Goal: Task Accomplishment & Management: Manage account settings

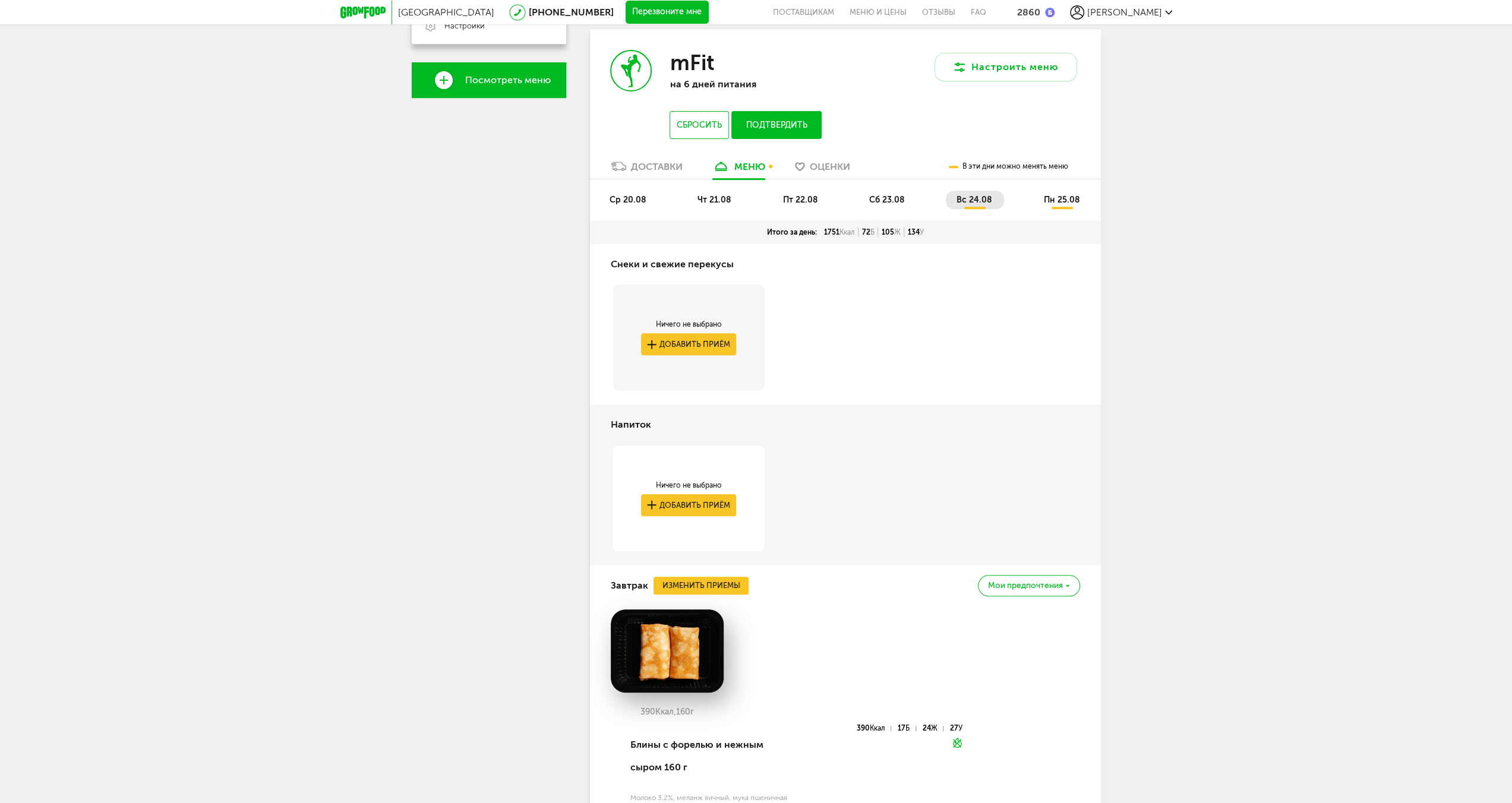
click at [985, 200] on span "вс 24.08" at bounding box center [975, 199] width 36 height 10
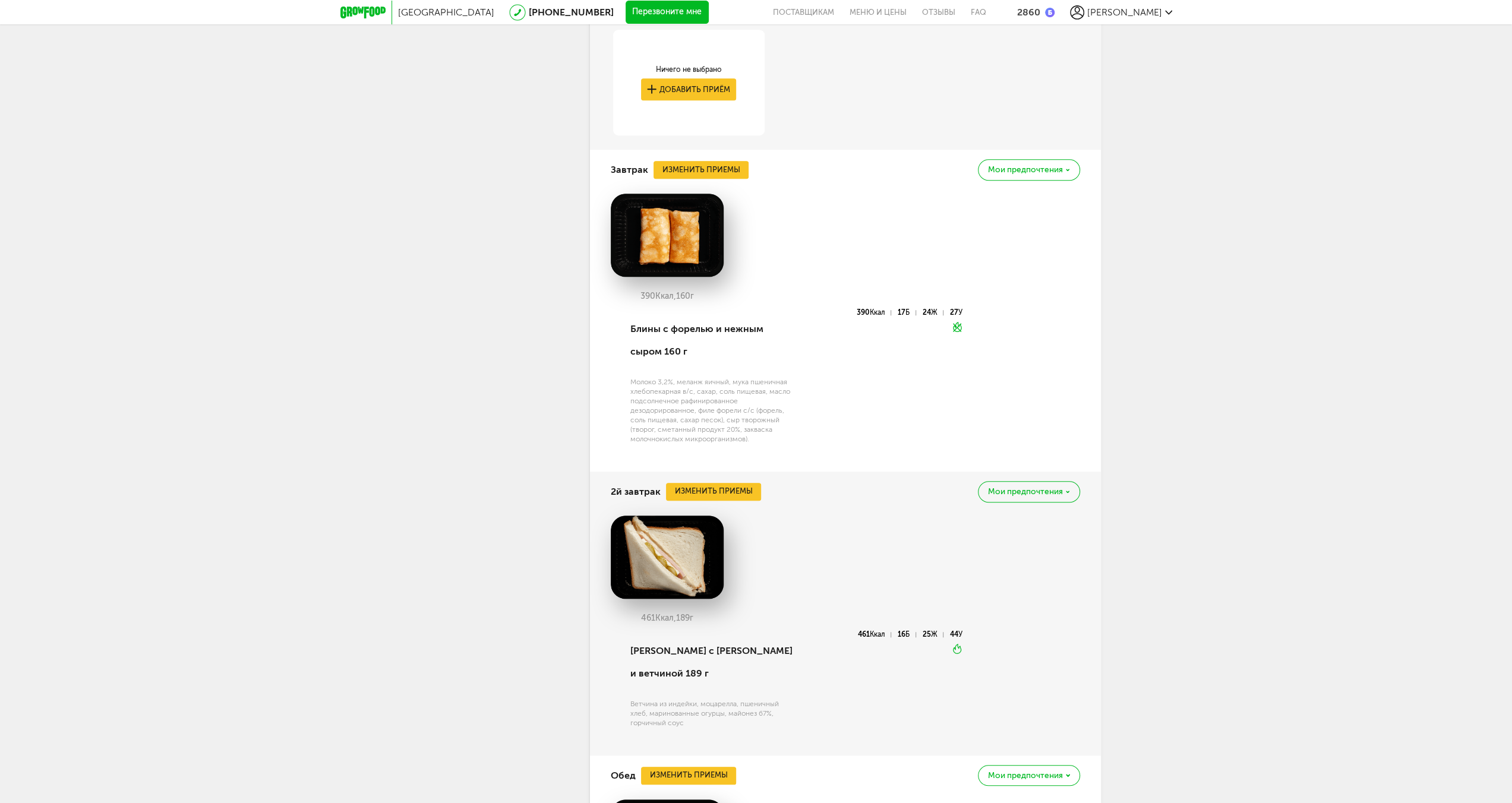
scroll to position [464, 0]
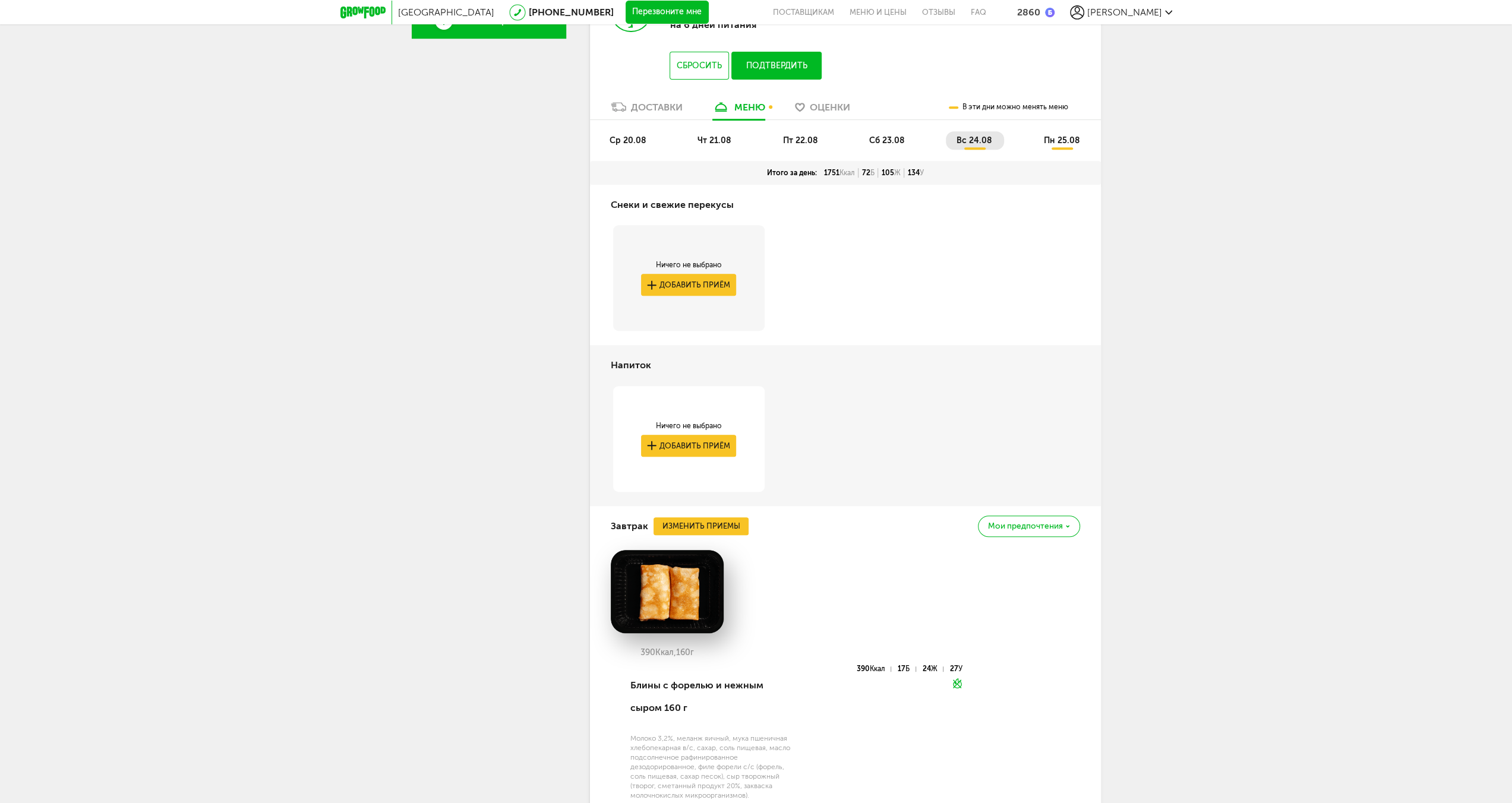
click at [1063, 132] on li "пн 25.08" at bounding box center [1061, 141] width 59 height 18
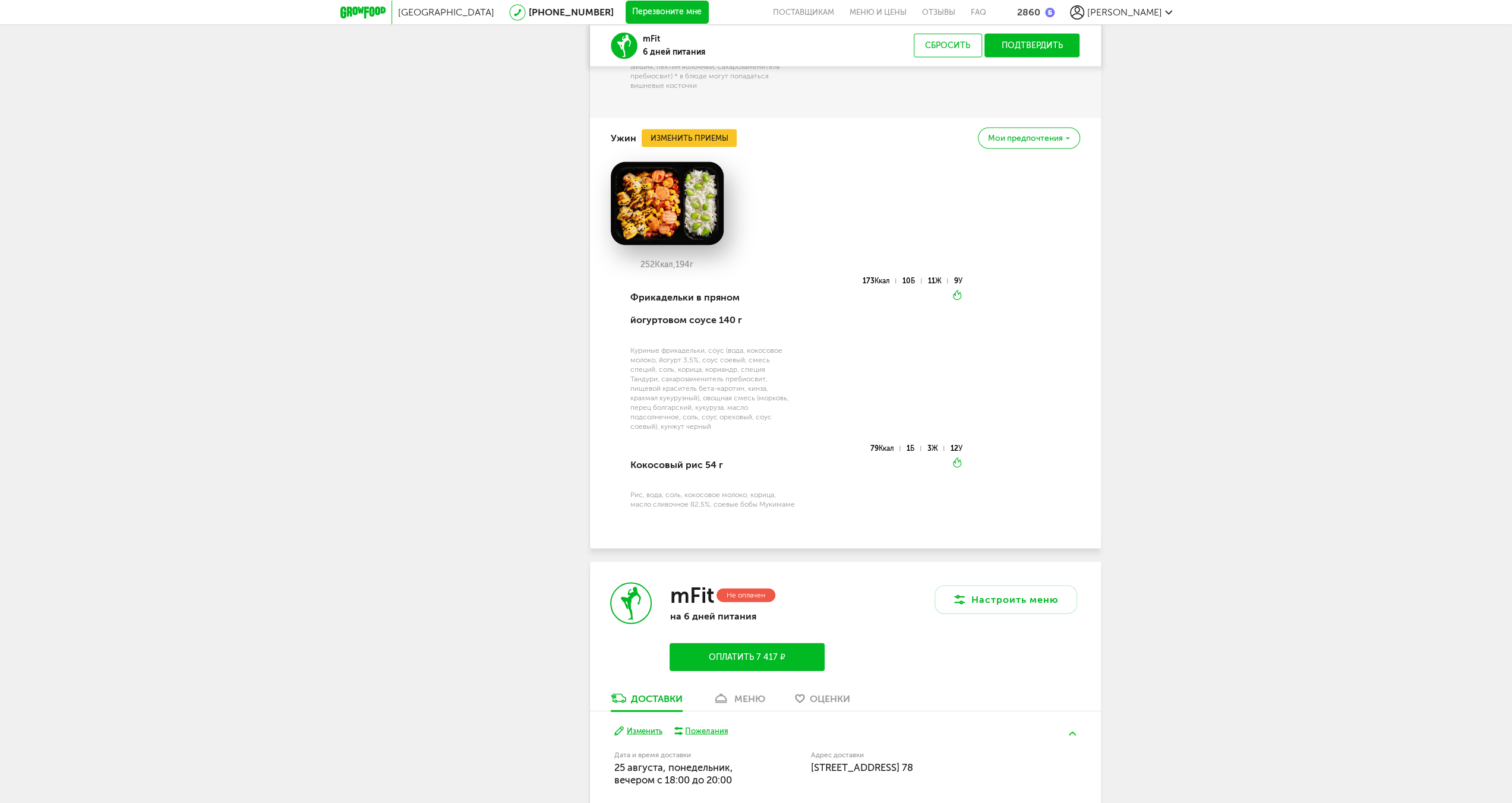
scroll to position [2481, 0]
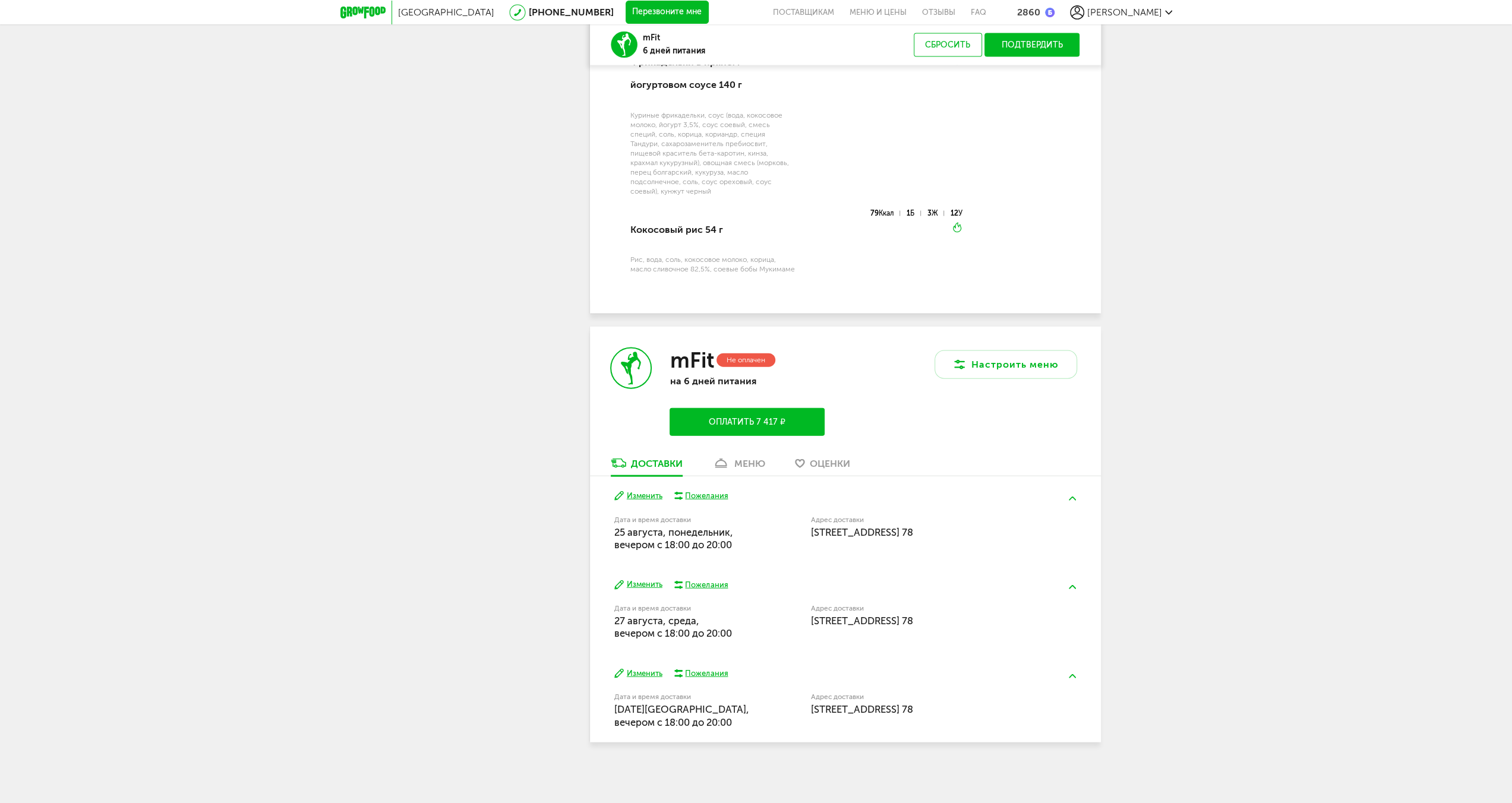
click at [748, 467] on div "меню" at bounding box center [749, 463] width 31 height 12
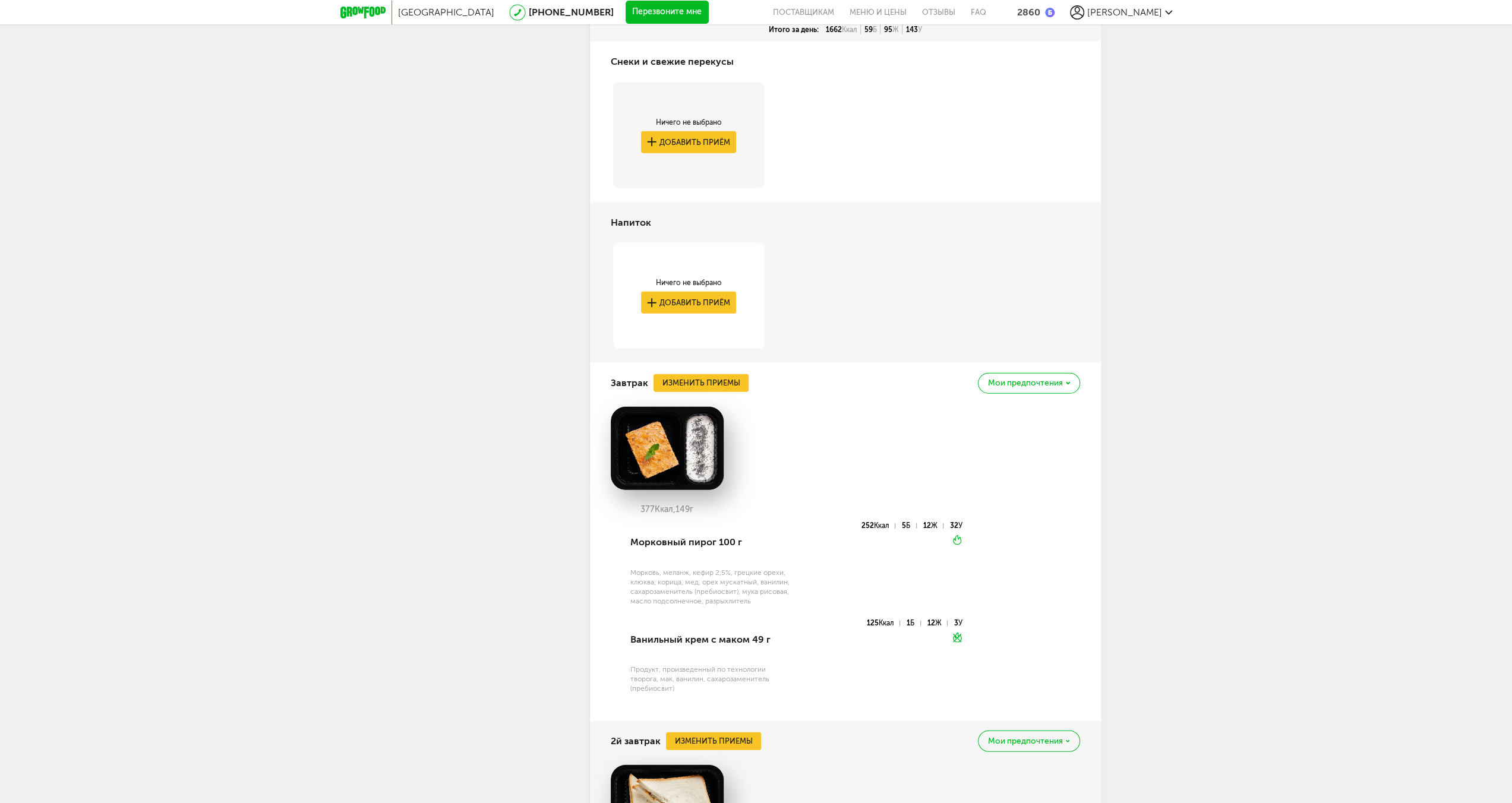
scroll to position [2812, 0]
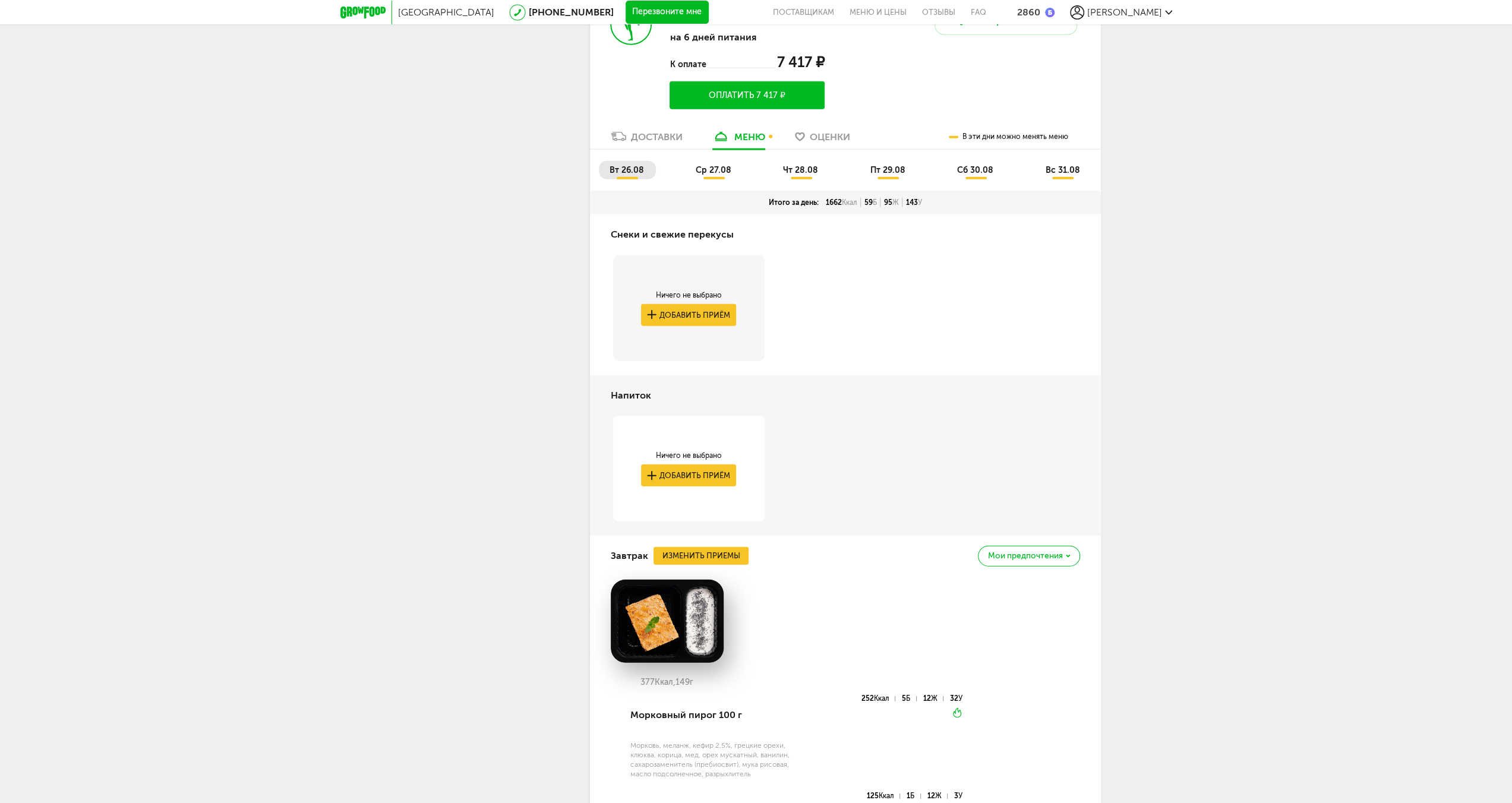
click at [715, 171] on span "ср 27.08" at bounding box center [714, 169] width 36 height 10
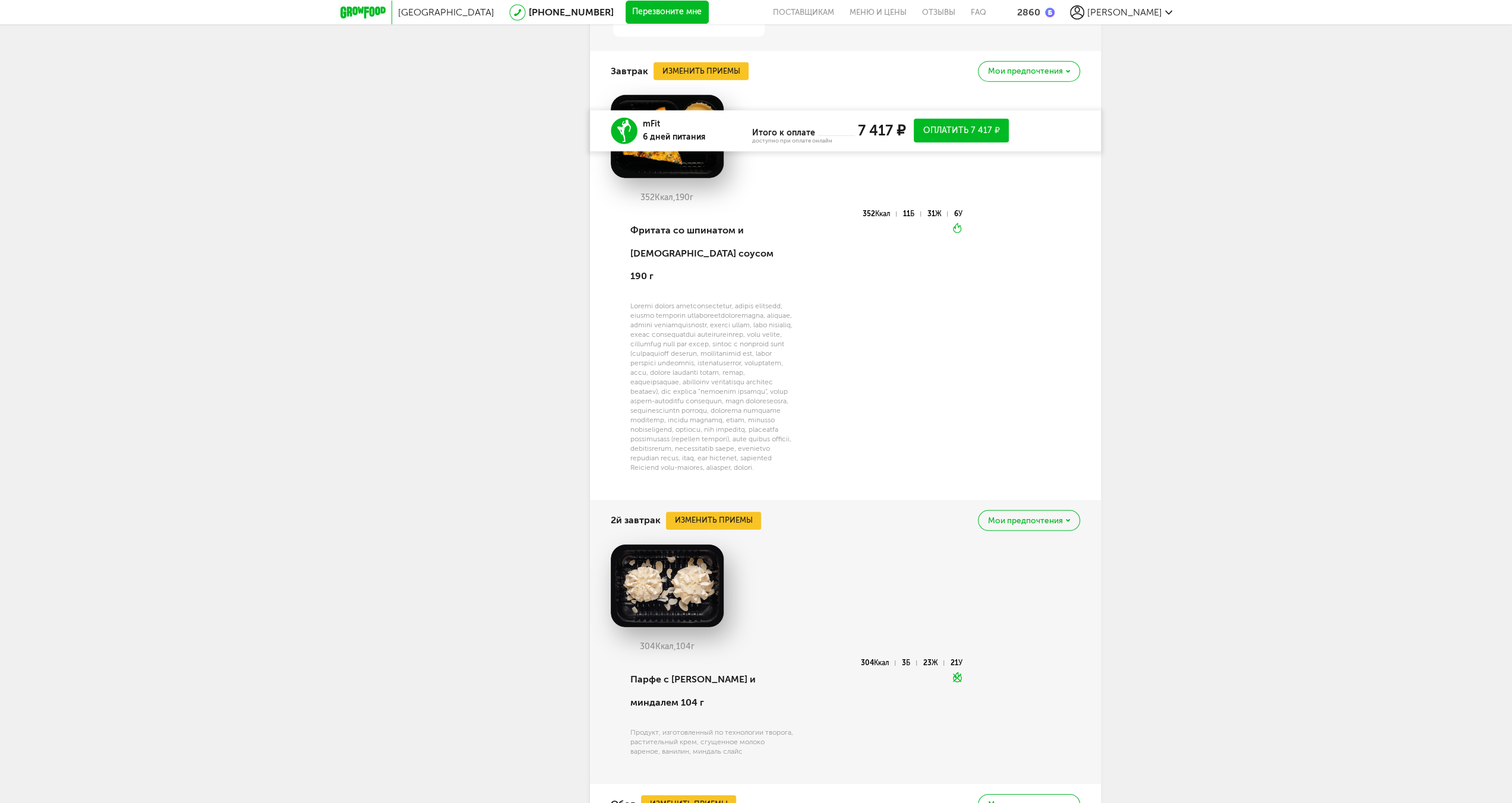
scroll to position [3465, 0]
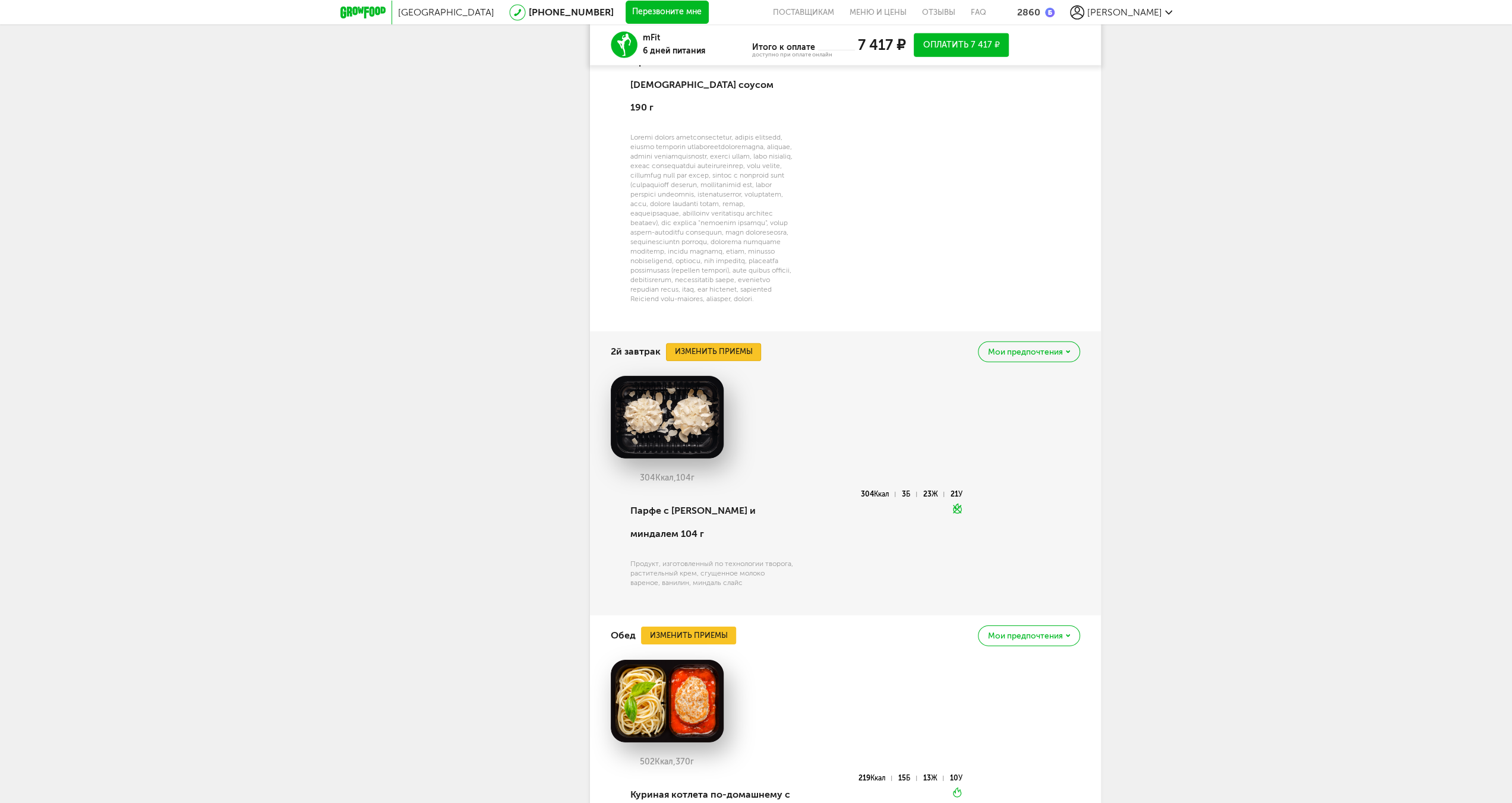
click at [731, 356] on button "Изменить приемы" at bounding box center [713, 352] width 95 height 18
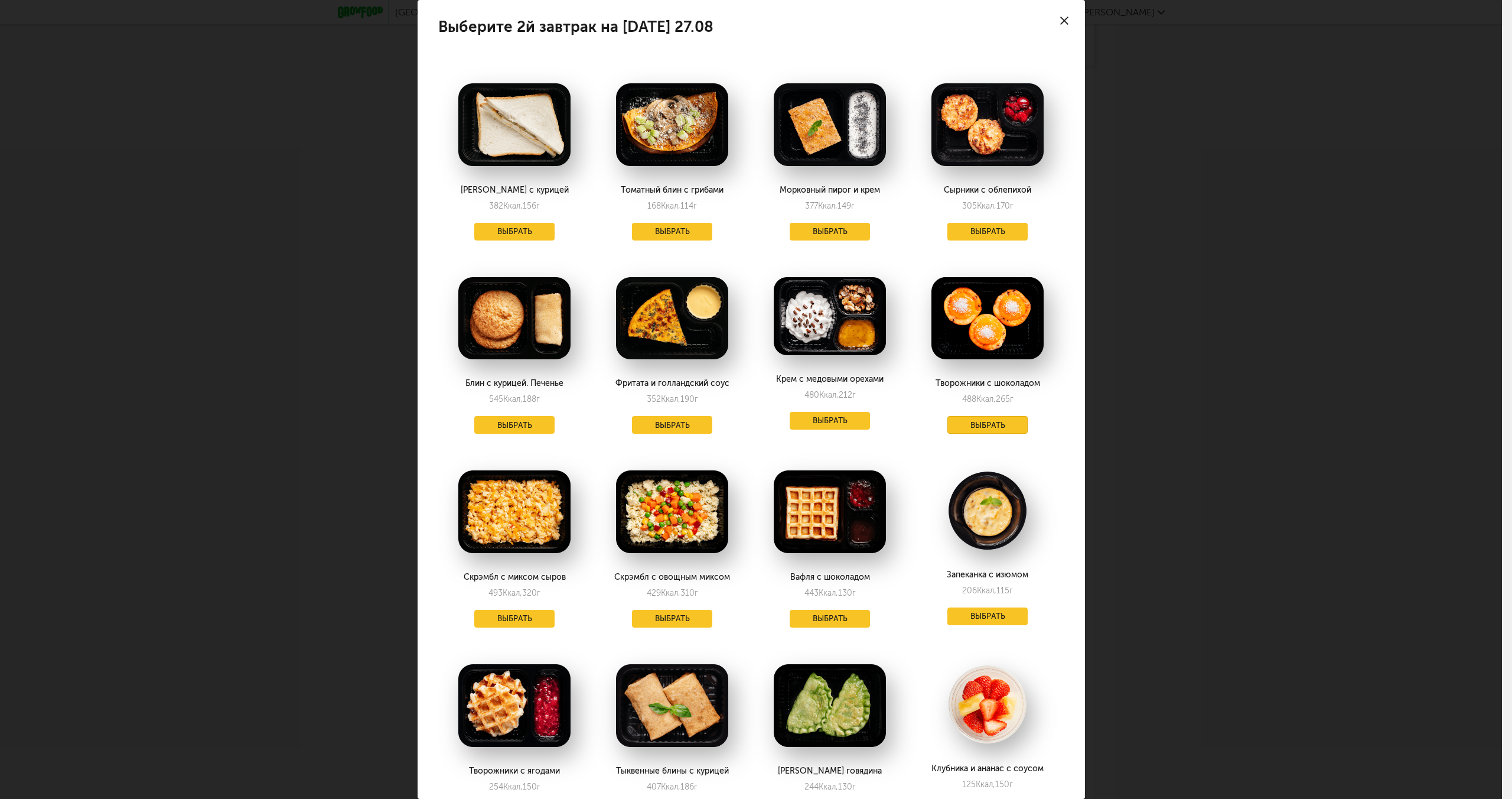
click at [987, 420] on button "Выбрать" at bounding box center [988, 425] width 81 height 18
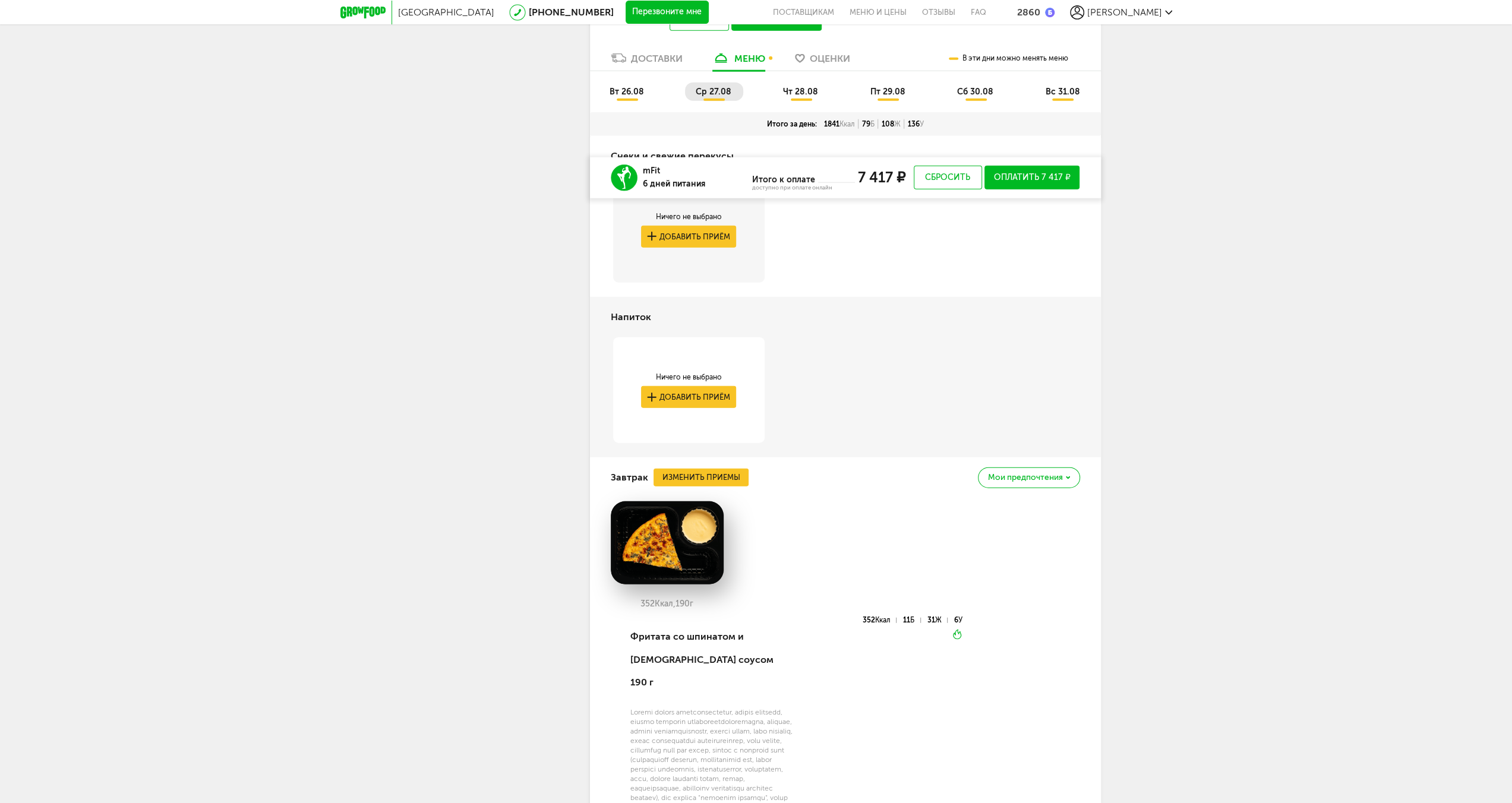
scroll to position [2668, 0]
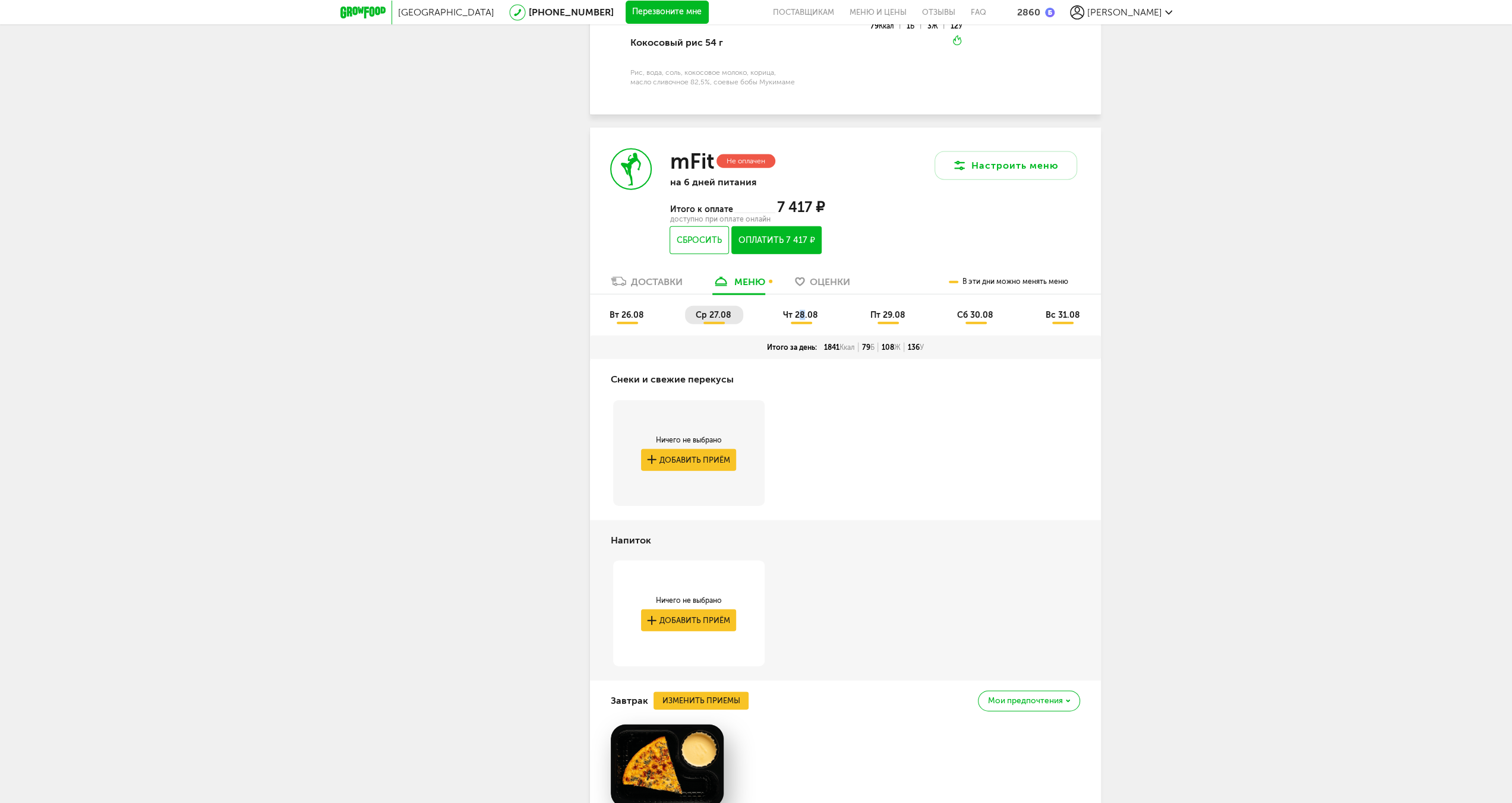
click at [802, 315] on span "чт 28.08" at bounding box center [800, 315] width 35 height 10
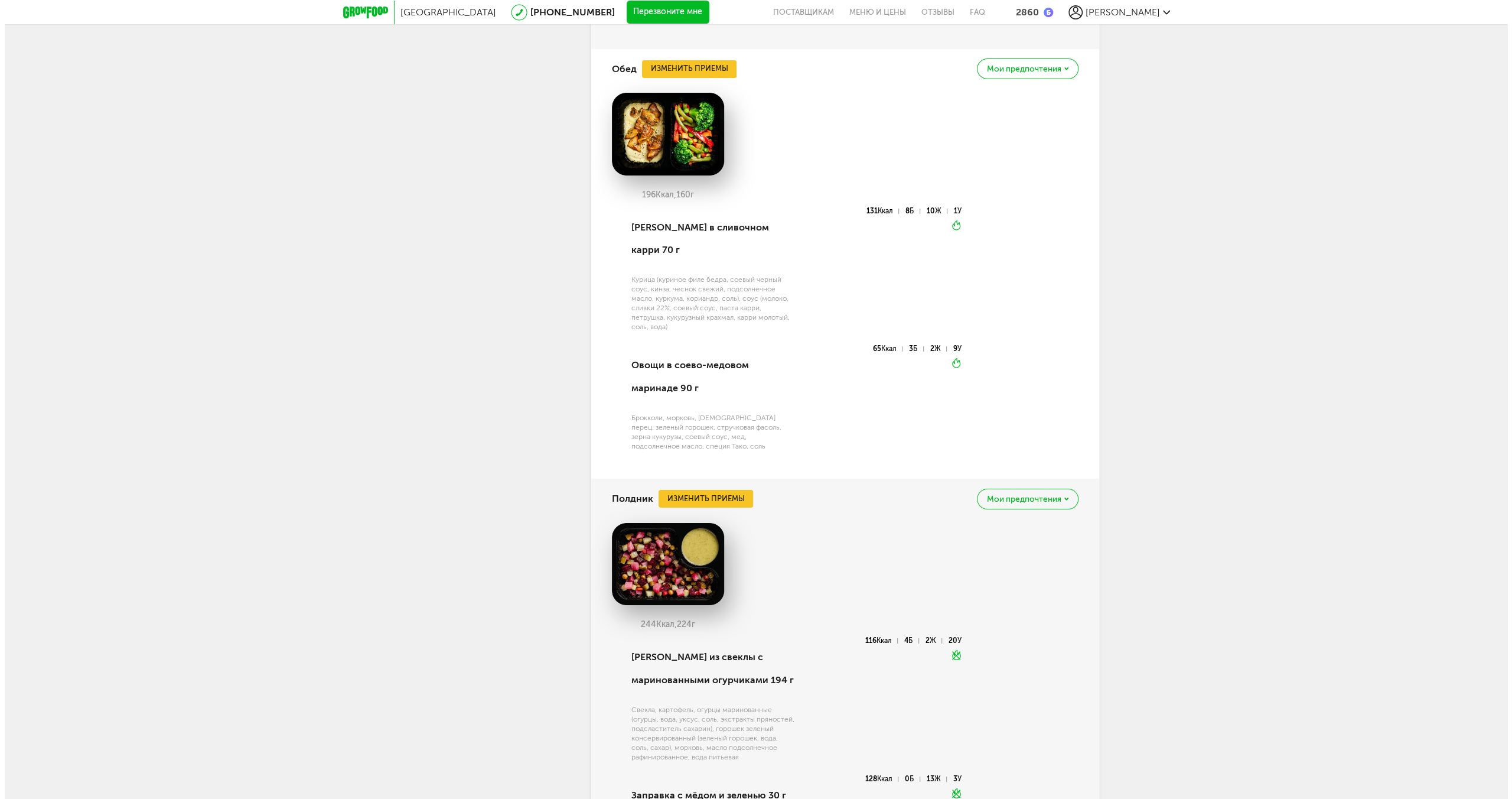
scroll to position [3835, 0]
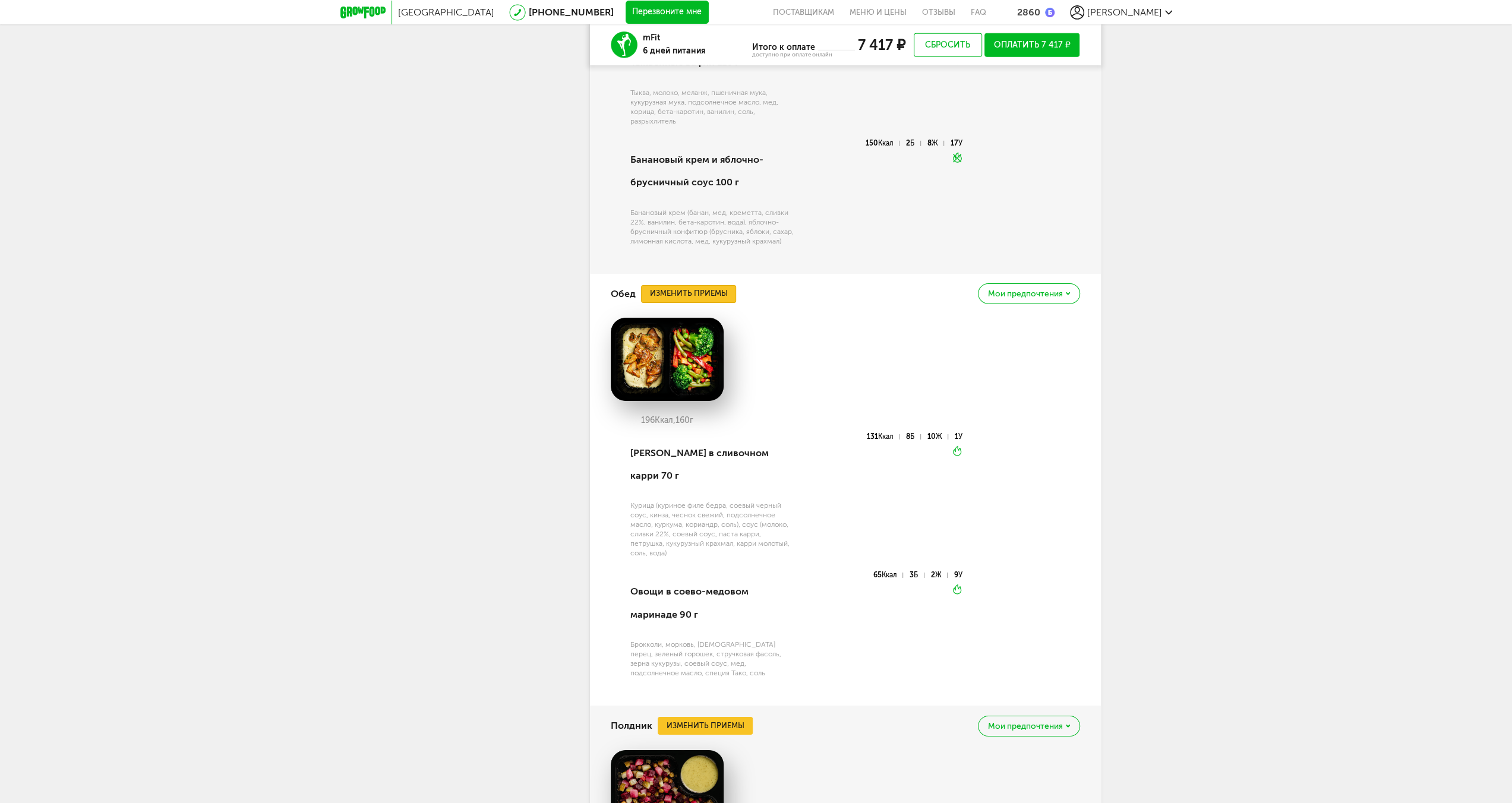
click at [725, 294] on button "Изменить приемы" at bounding box center [688, 294] width 95 height 18
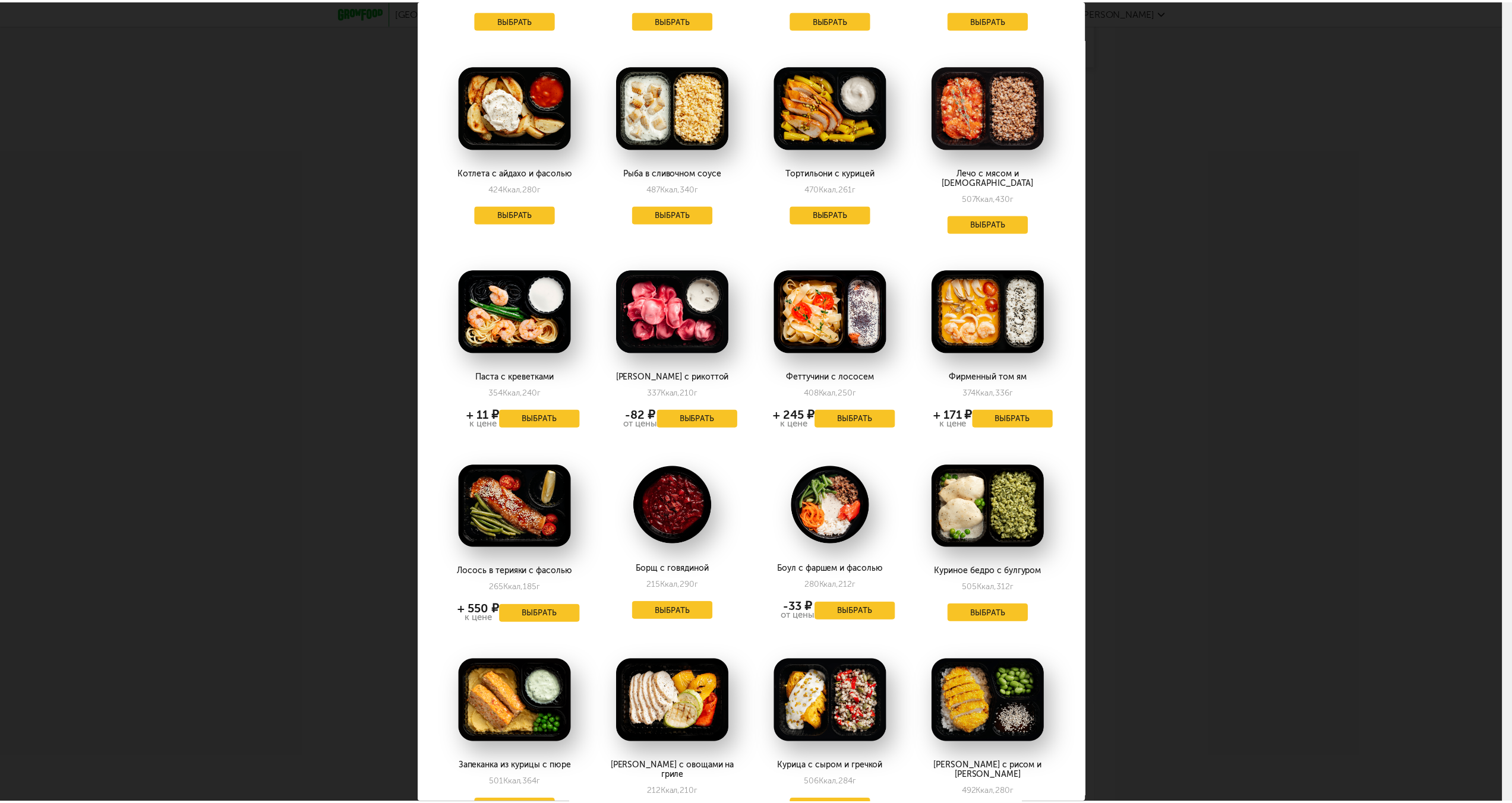
scroll to position [415, 0]
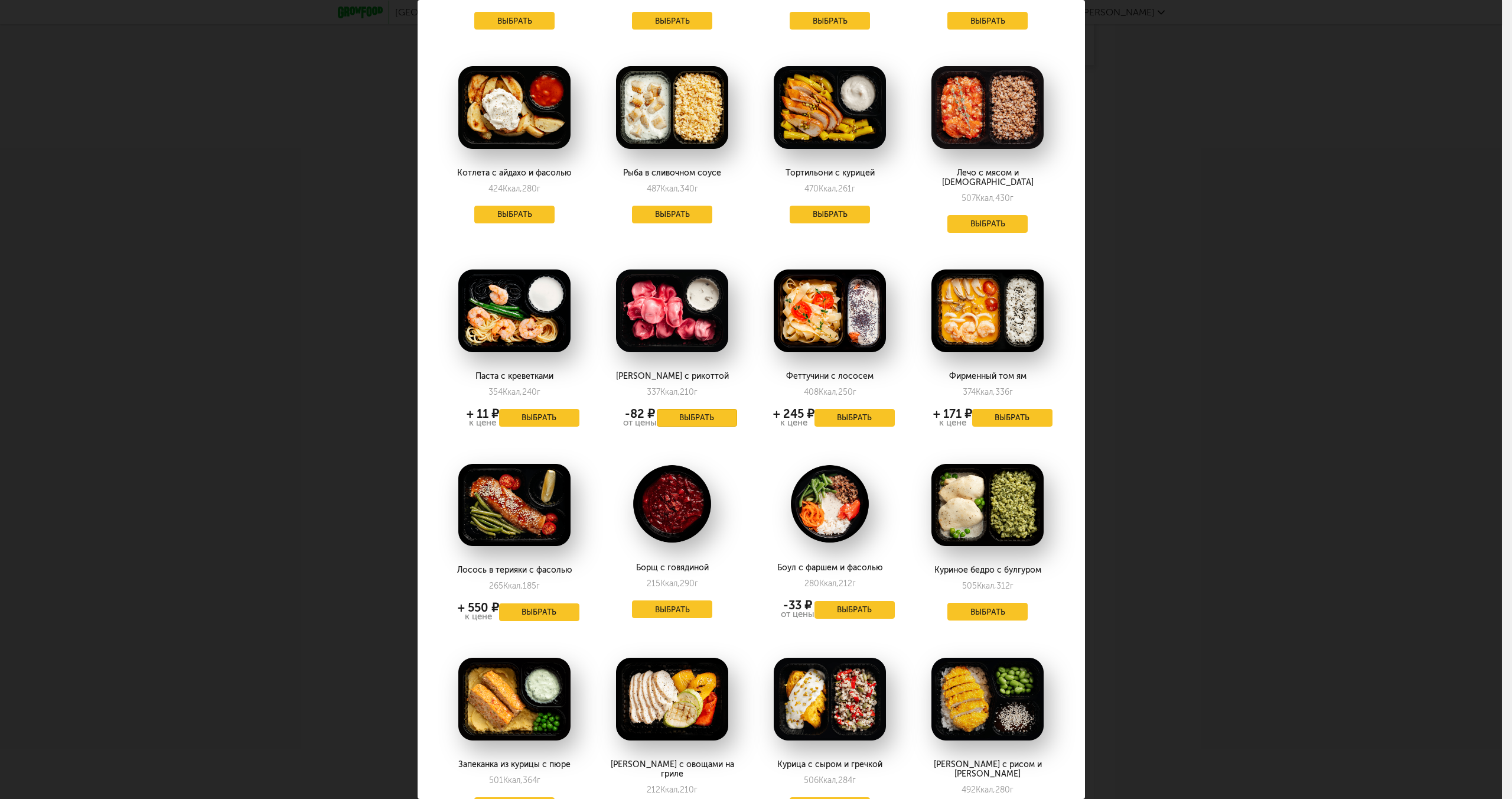
click at [681, 409] on button "Выбрать" at bounding box center [697, 418] width 81 height 18
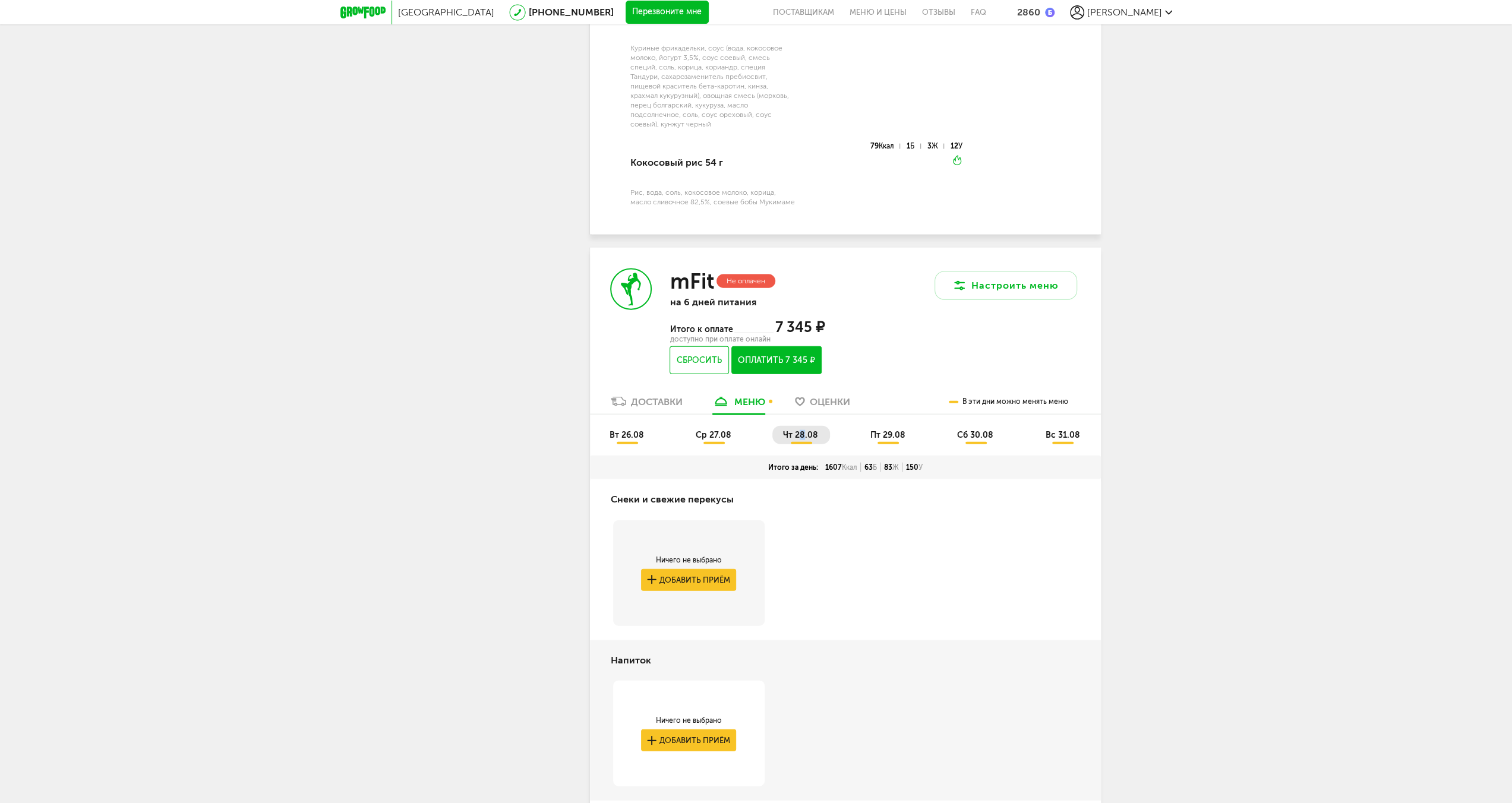
scroll to position [2328, 0]
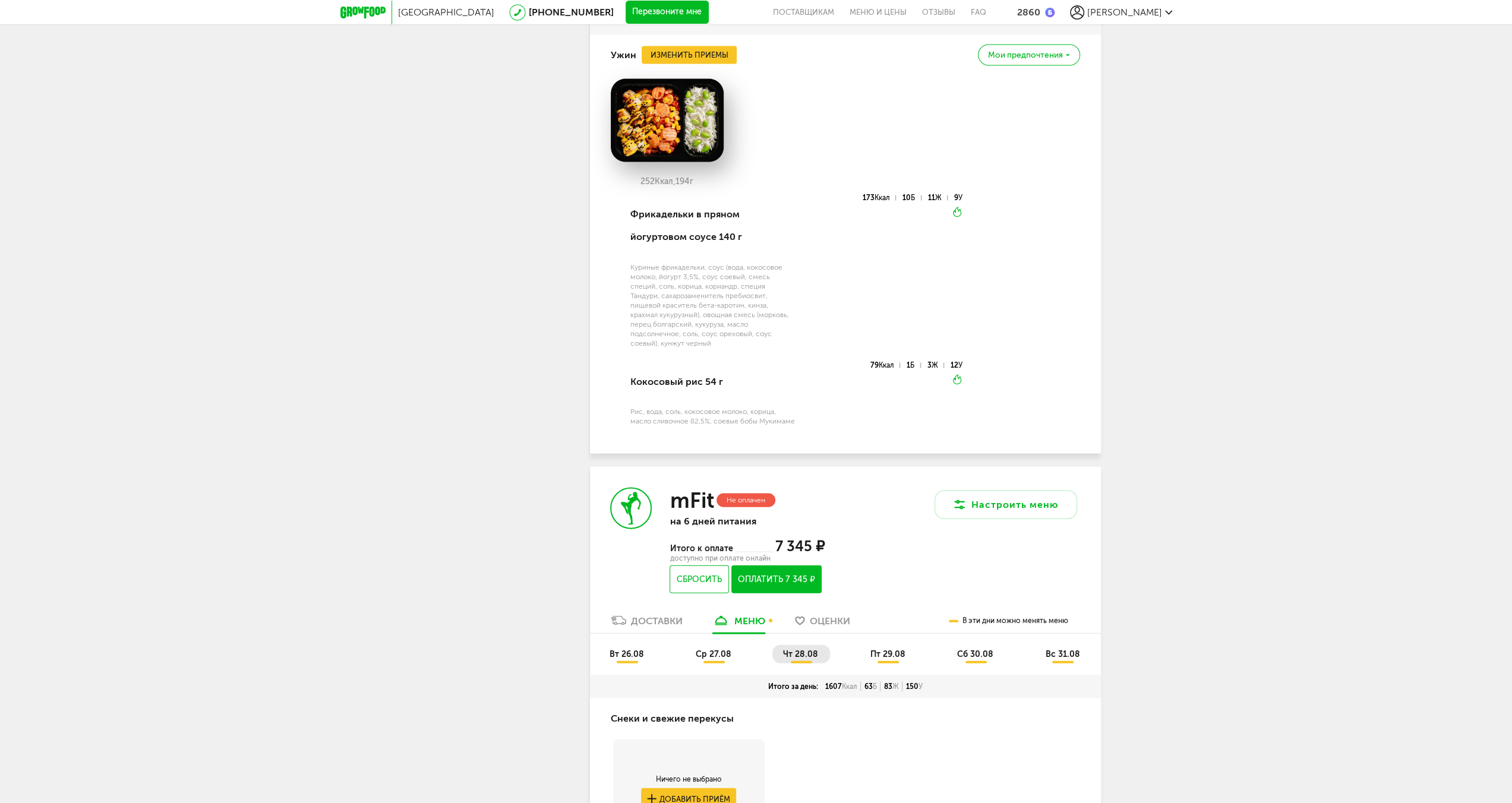
click at [894, 652] on span "пт 29.08" at bounding box center [887, 653] width 35 height 10
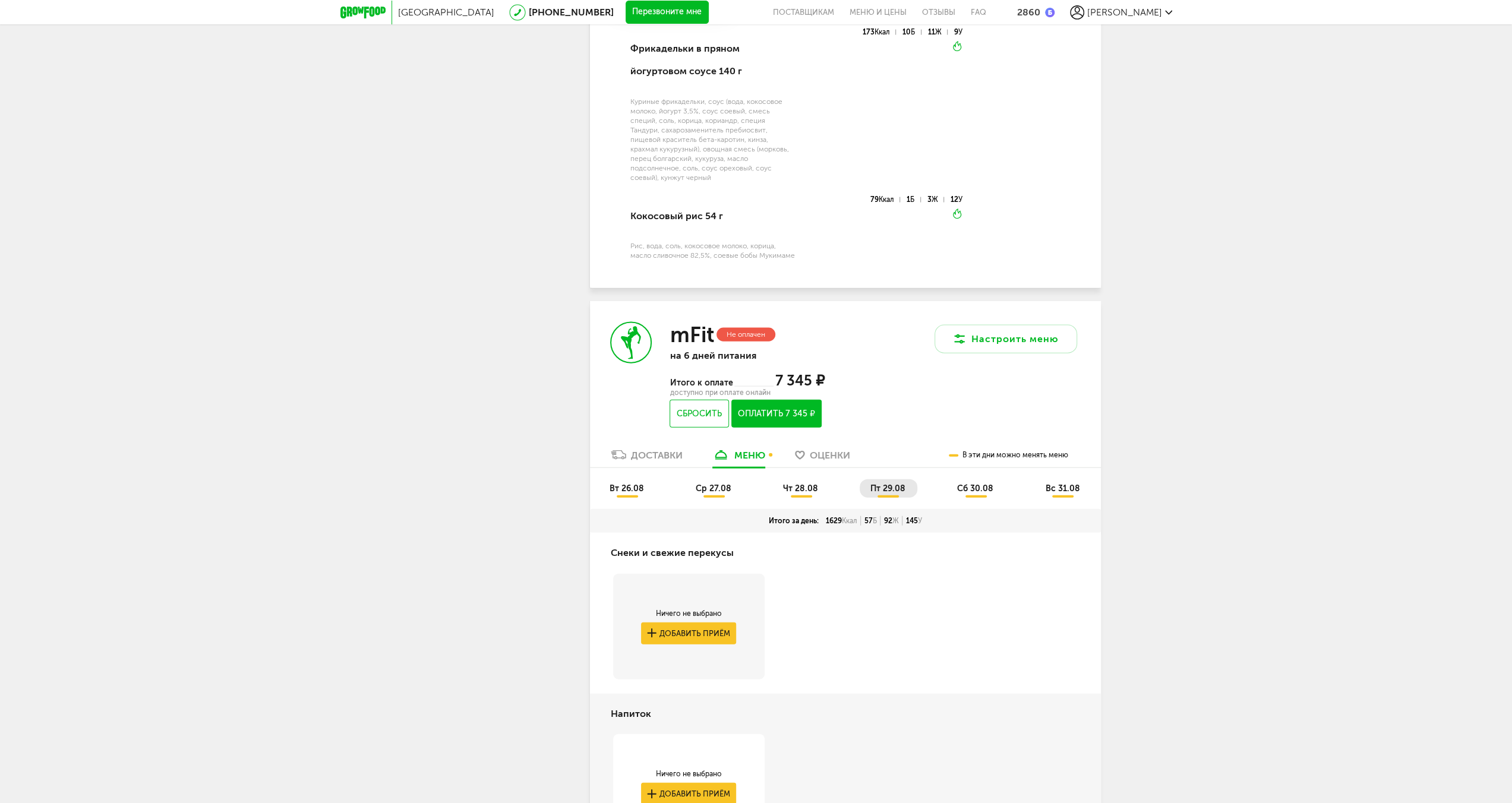
click at [981, 488] on span "сб 30.08" at bounding box center [975, 488] width 36 height 10
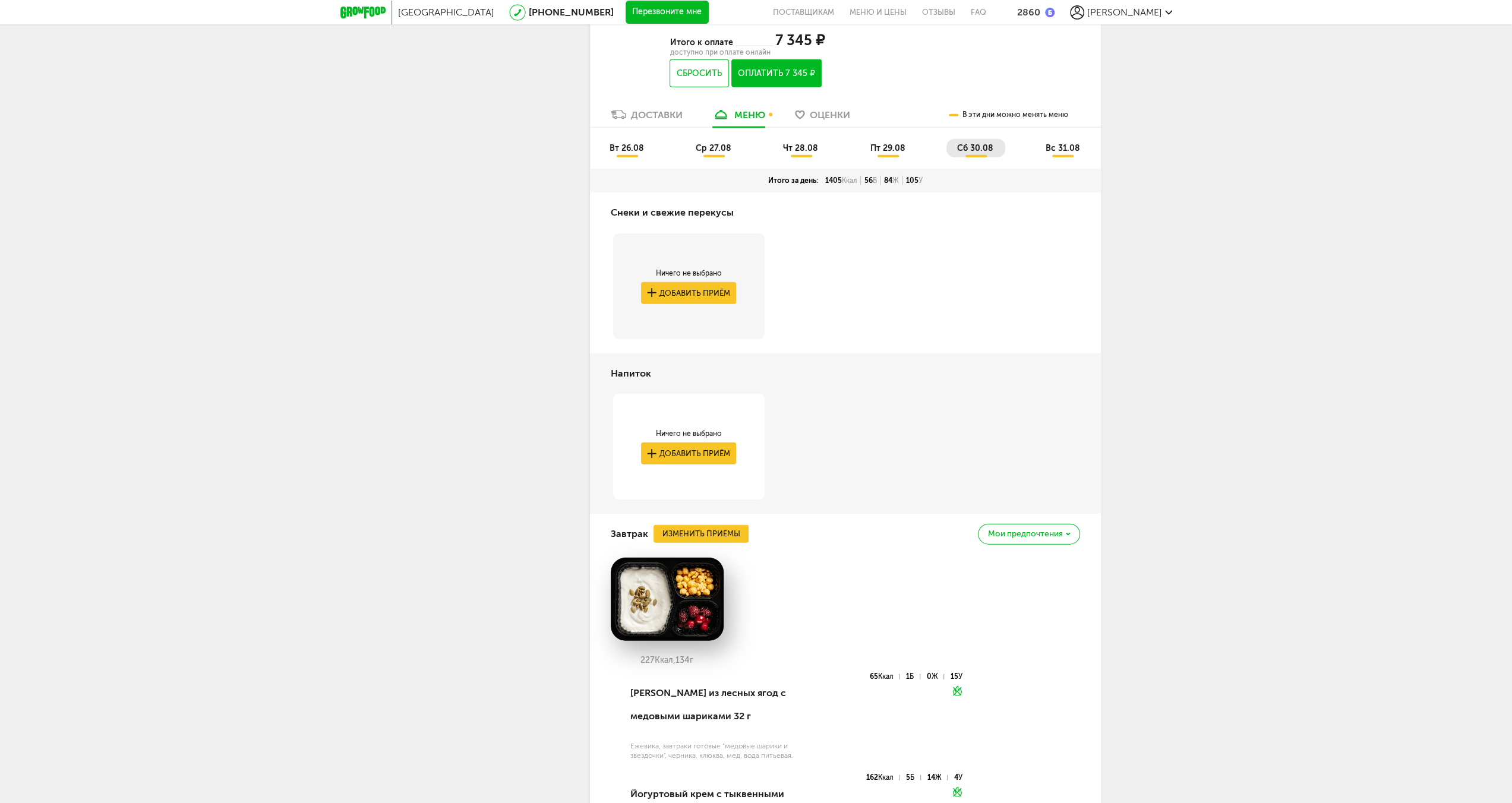
scroll to position [2662, 0]
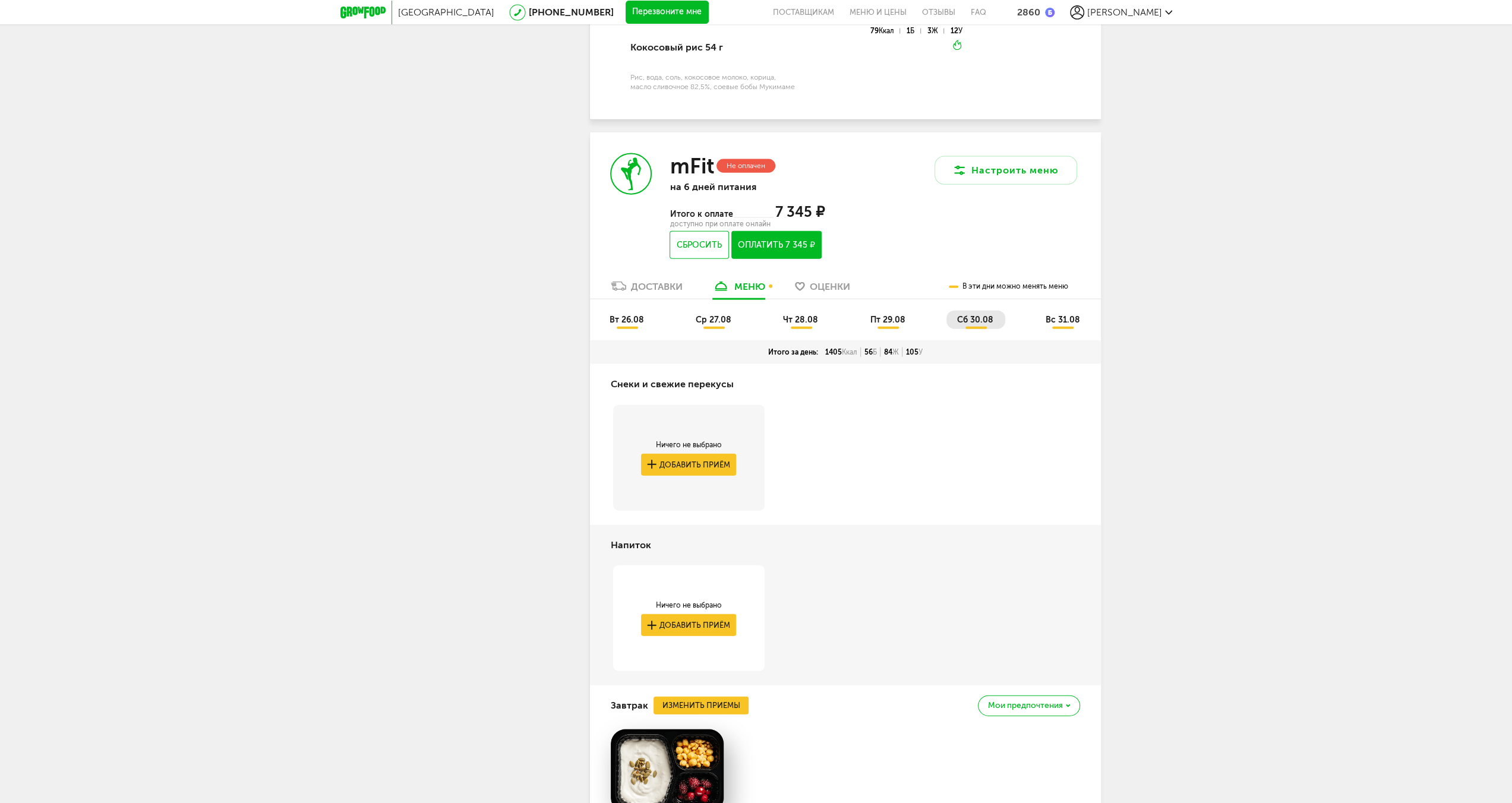
drag, startPoint x: 1074, startPoint y: 323, endPoint x: 1068, endPoint y: 343, distance: 20.9
click at [1074, 322] on span "вс 31.08" at bounding box center [1062, 319] width 34 height 10
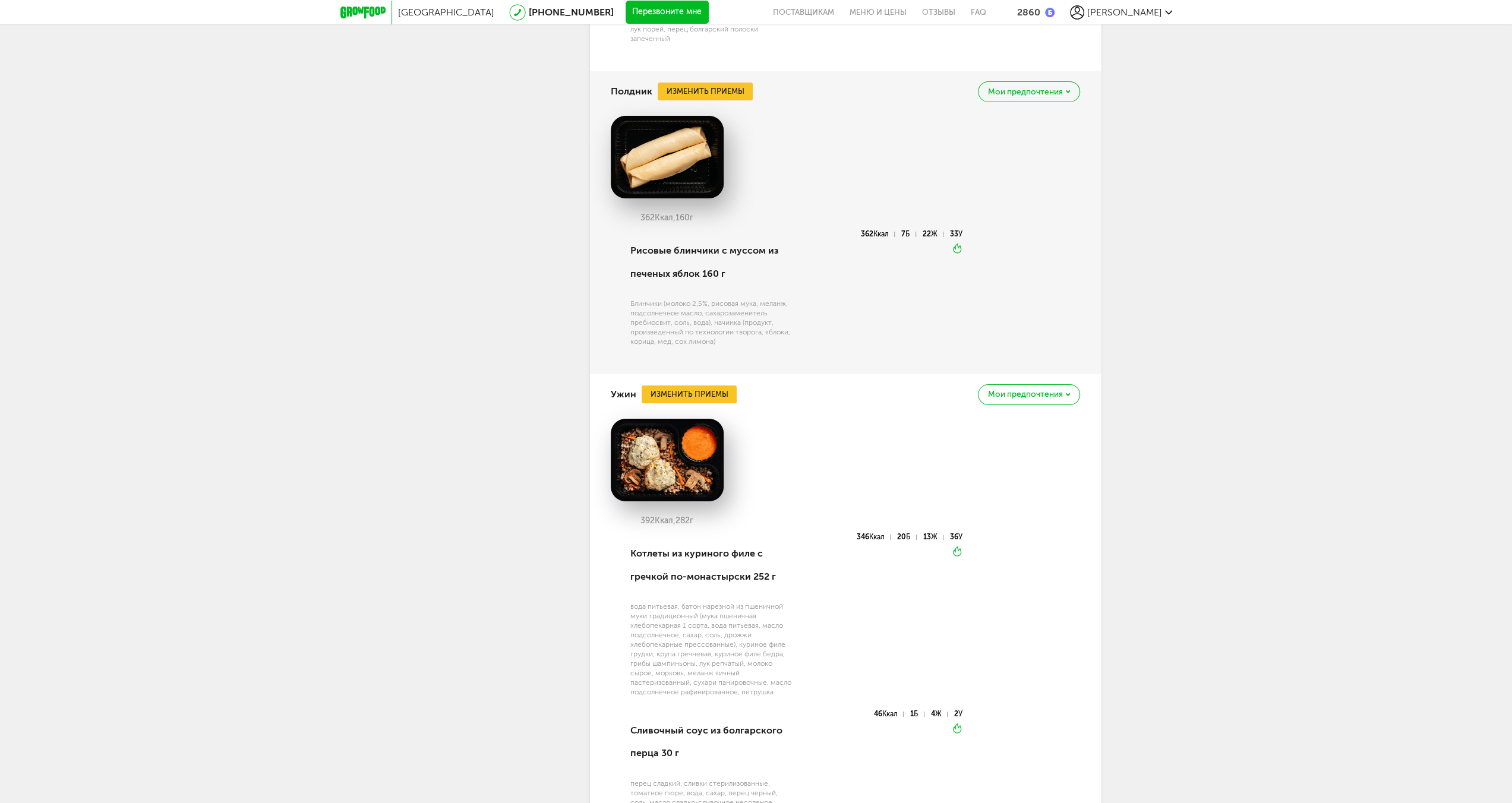
scroll to position [4407, 0]
